Goal: Information Seeking & Learning: Learn about a topic

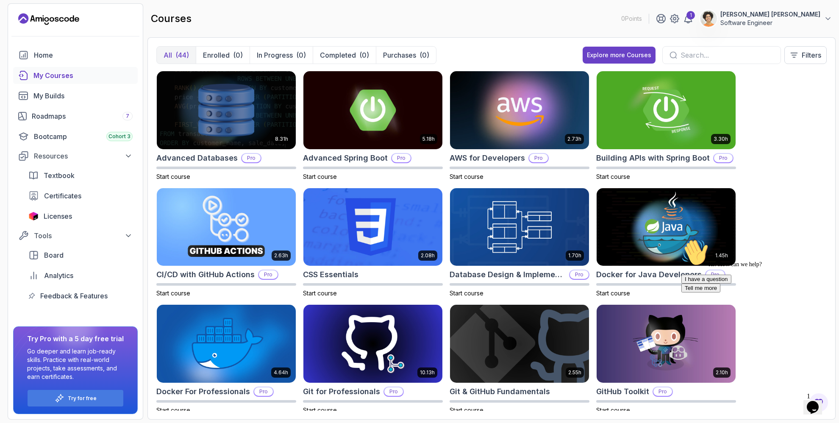
click at [686, 54] on input "text" at bounding box center [726, 55] width 93 height 10
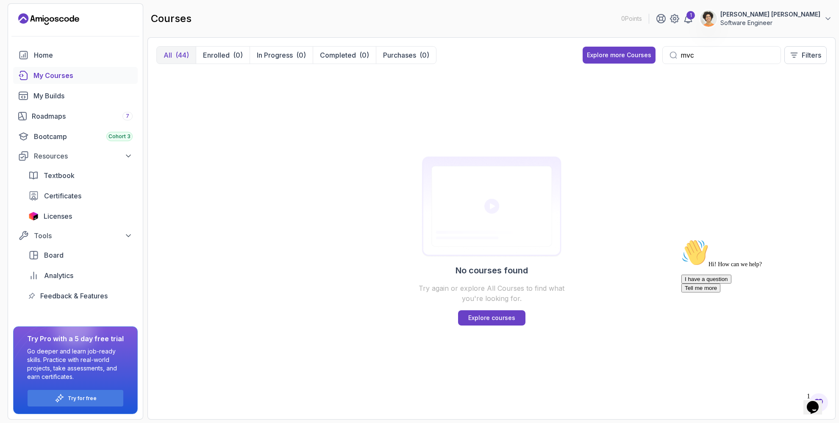
click at [705, 50] on input "mvc" at bounding box center [726, 55] width 93 height 10
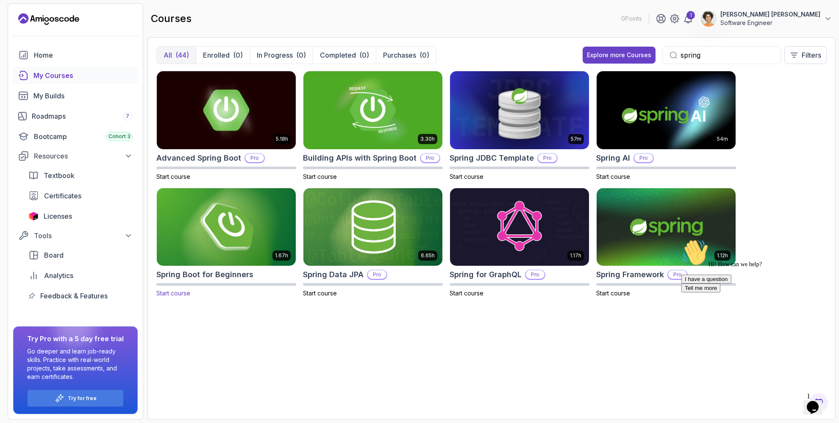
type input "spring"
click at [200, 277] on h2 "Spring Boot for Beginners" at bounding box center [204, 275] width 97 height 12
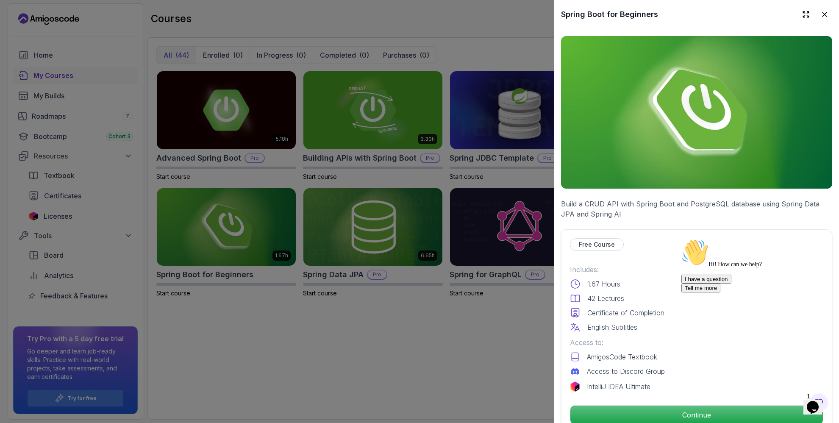
click at [720, 200] on p "Build a CRUD API with Spring Boot and PostgreSQL database using Spring Data JPA…" at bounding box center [696, 209] width 271 height 20
click at [758, 201] on p "Build a CRUD API with Spring Boot and PostgreSQL database using Spring Data JPA…" at bounding box center [696, 209] width 271 height 20
click at [428, 329] on div at bounding box center [419, 211] width 839 height 423
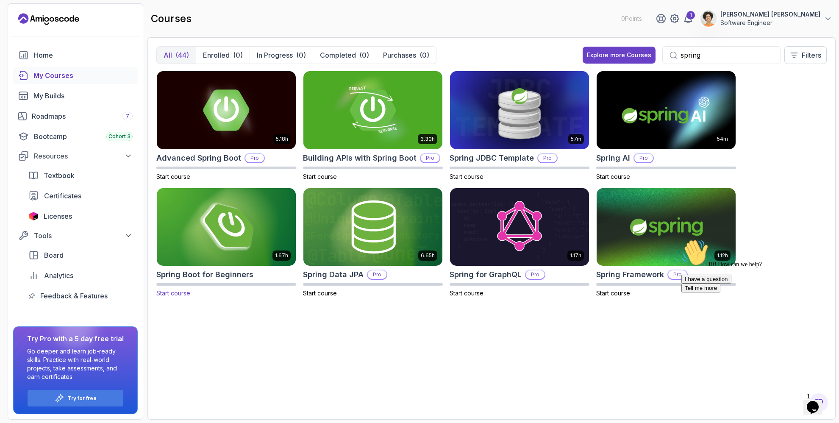
click at [228, 275] on h2 "Spring Boot for Beginners" at bounding box center [204, 275] width 97 height 12
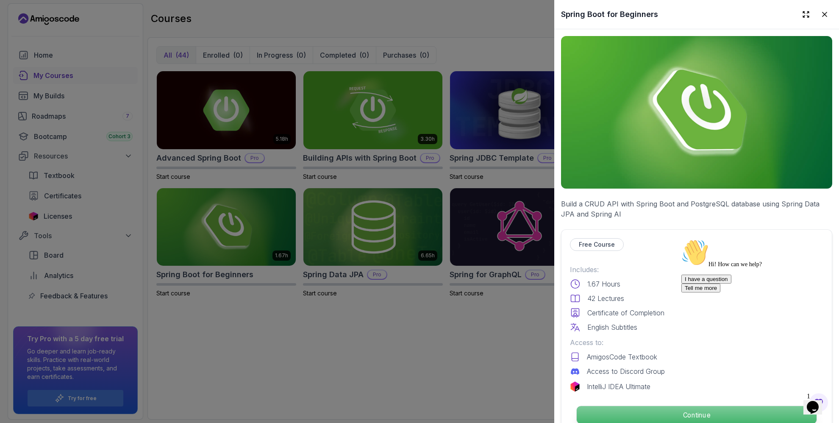
click at [653, 406] on p "Continue" at bounding box center [697, 415] width 240 height 18
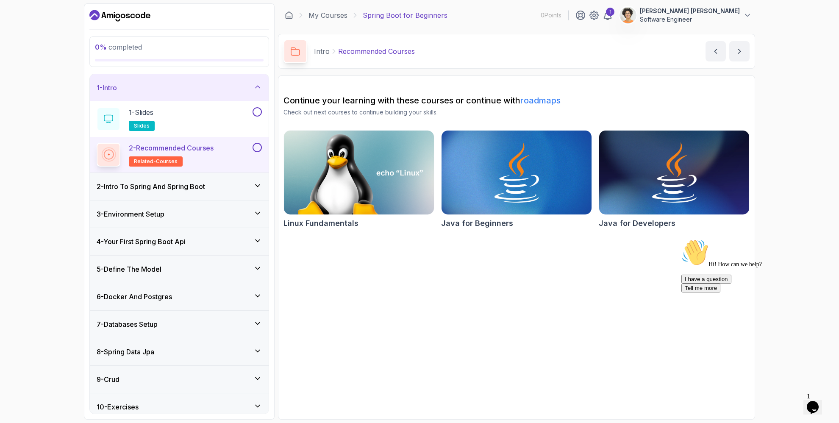
scroll to position [62, 0]
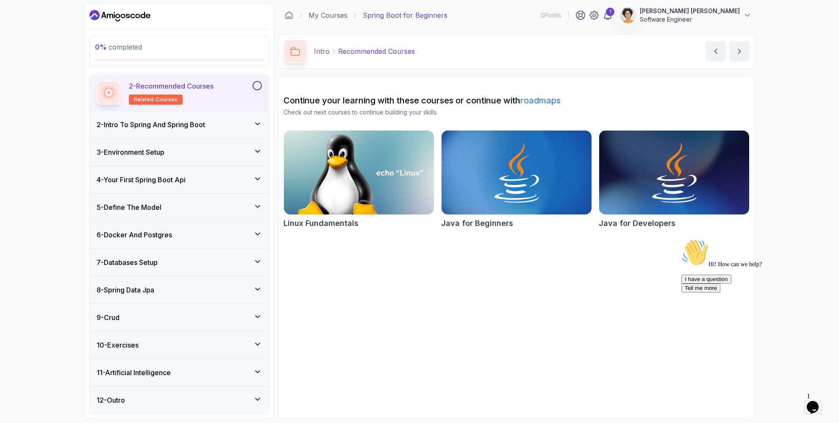
click at [197, 183] on div "4 - Your First Spring Boot Api" at bounding box center [179, 180] width 165 height 10
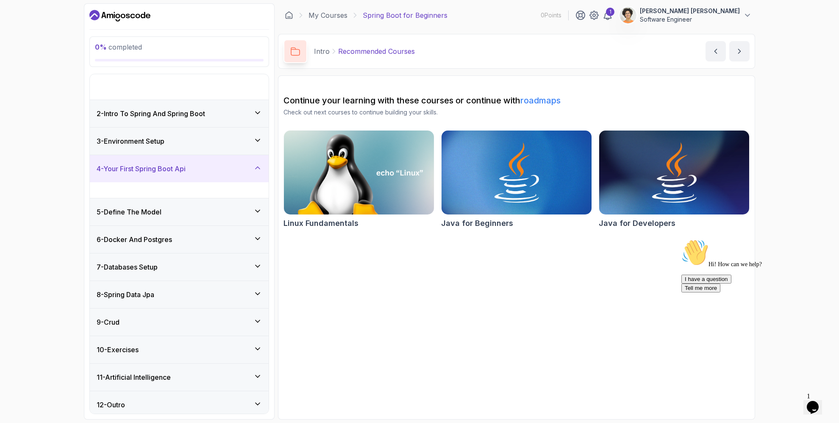
scroll to position [0, 0]
